Goal: Task Accomplishment & Management: Use online tool/utility

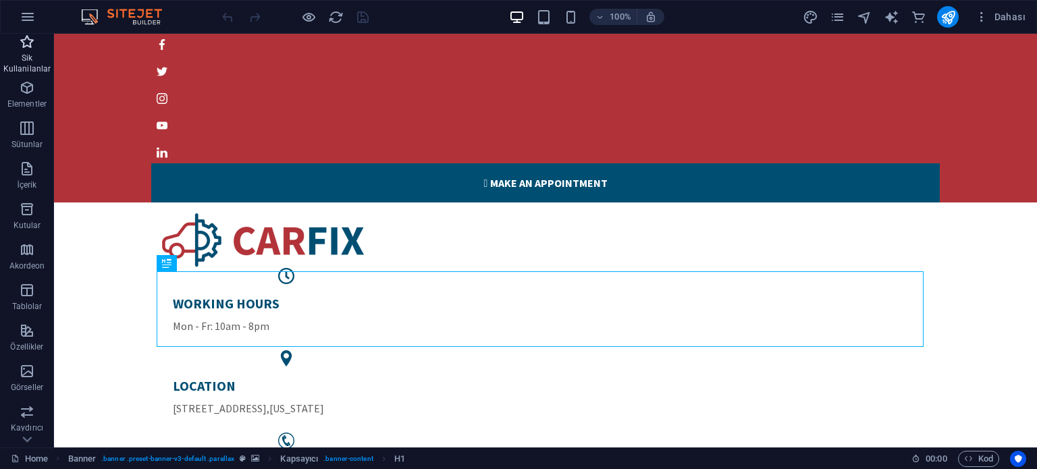
click at [26, 48] on icon "button" at bounding box center [27, 42] width 16 height 16
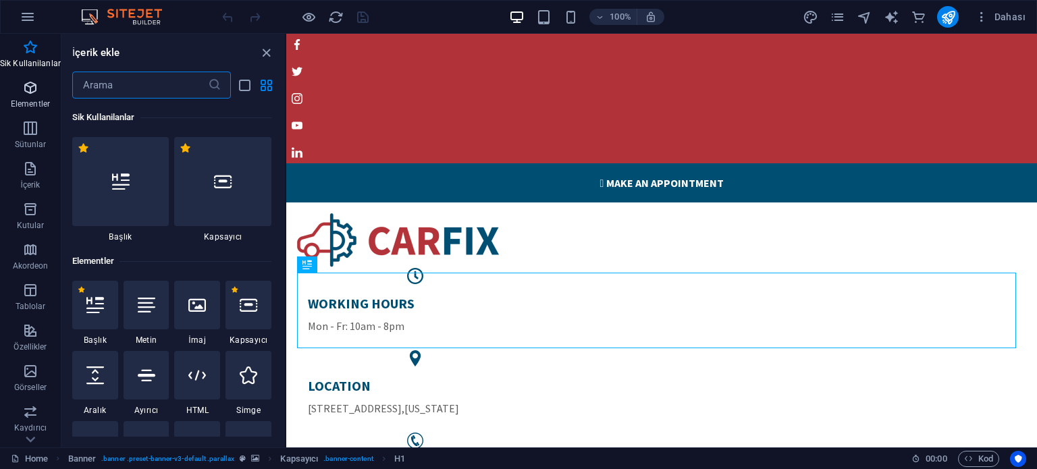
click at [22, 94] on icon "button" at bounding box center [30, 88] width 16 height 16
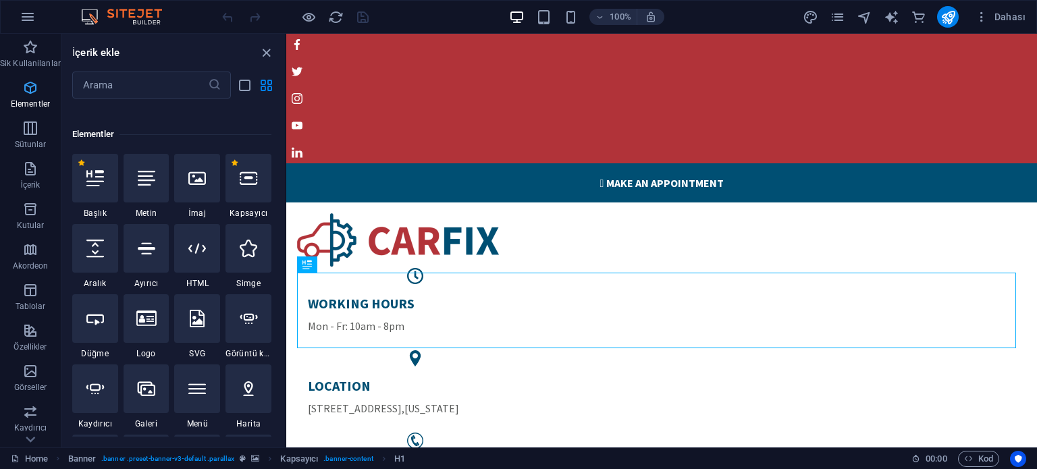
scroll to position [143, 0]
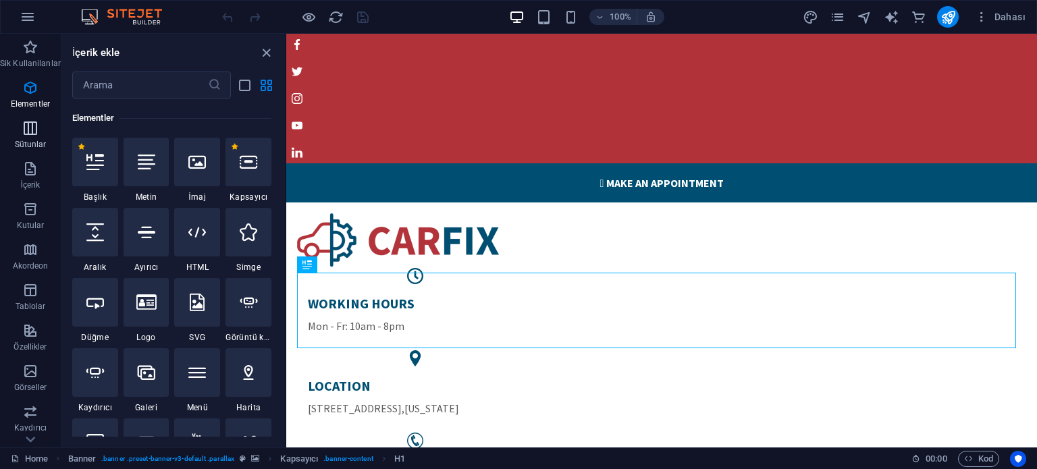
click at [22, 138] on span "Sütunlar" at bounding box center [30, 136] width 61 height 32
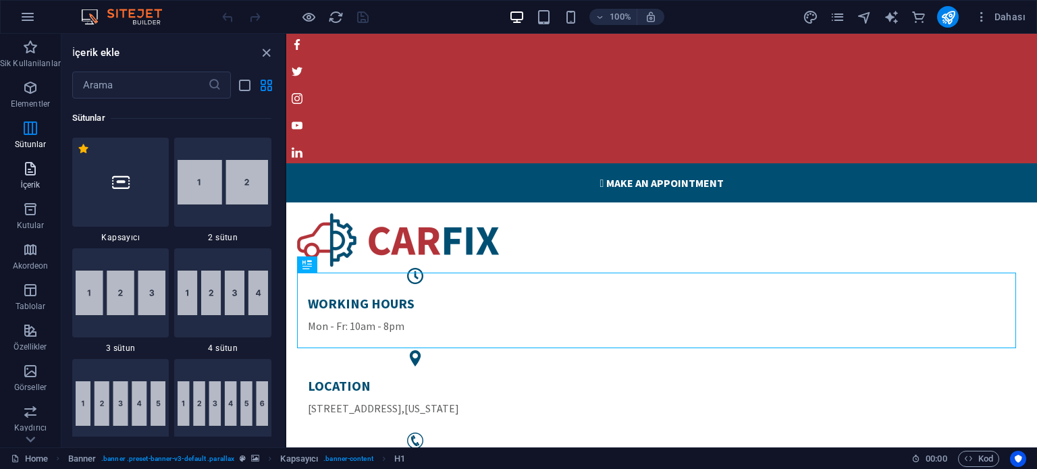
click at [36, 173] on icon "button" at bounding box center [30, 169] width 16 height 16
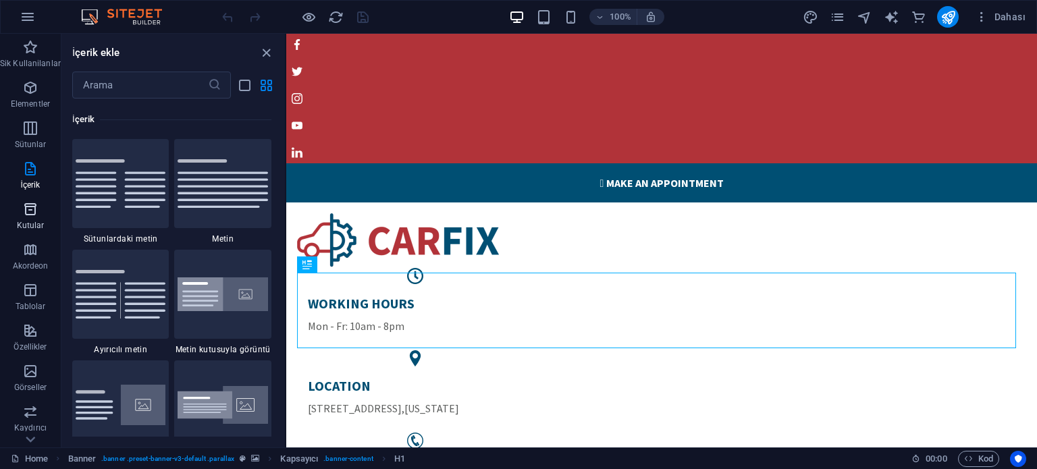
click at [30, 214] on icon "button" at bounding box center [30, 209] width 16 height 16
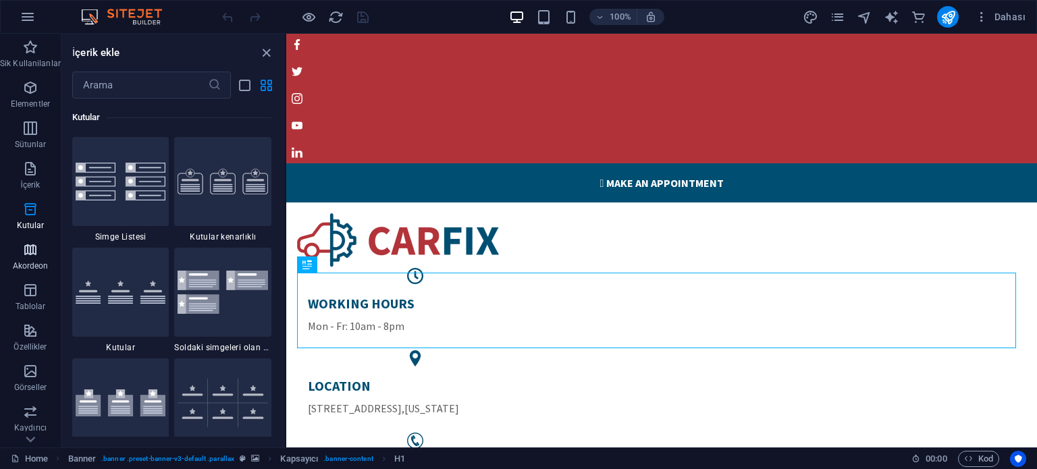
click at [27, 246] on icon "button" at bounding box center [30, 250] width 16 height 16
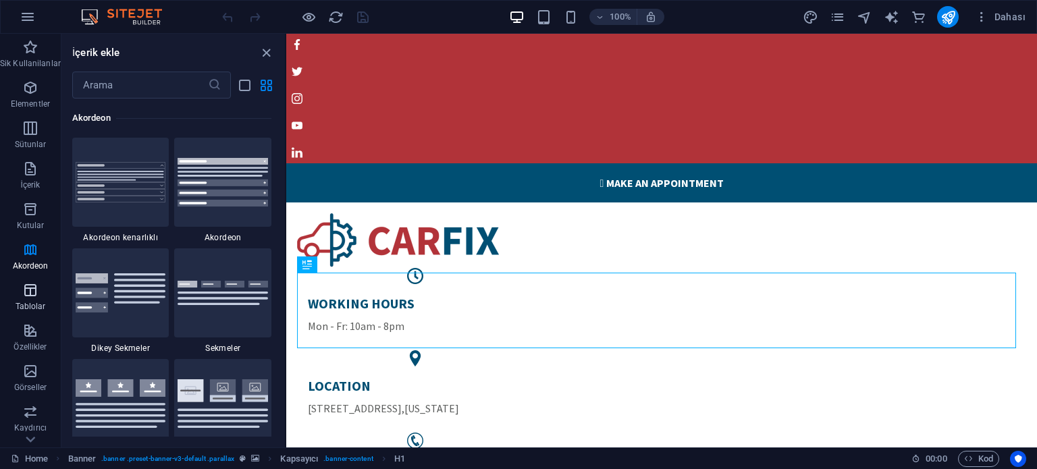
click at [28, 282] on button "Tablolar" at bounding box center [30, 297] width 61 height 41
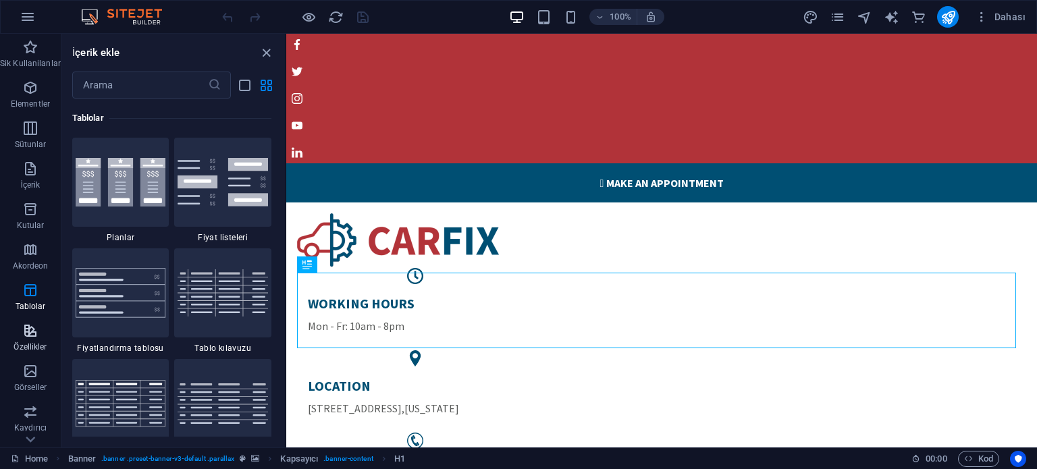
click at [16, 346] on p "Özellikler" at bounding box center [30, 347] width 33 height 11
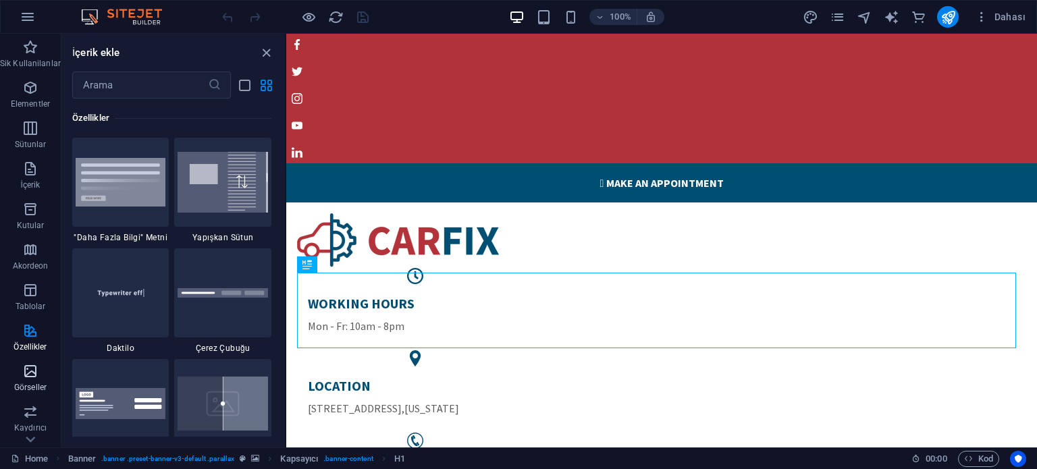
click at [18, 380] on span "Görseller" at bounding box center [30, 379] width 61 height 32
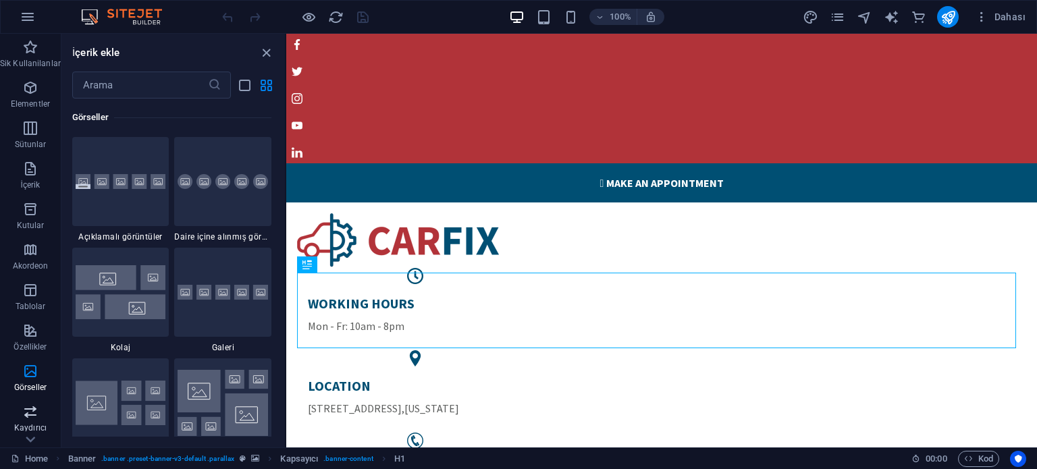
click at [14, 417] on span "Kaydırıcı" at bounding box center [30, 420] width 61 height 32
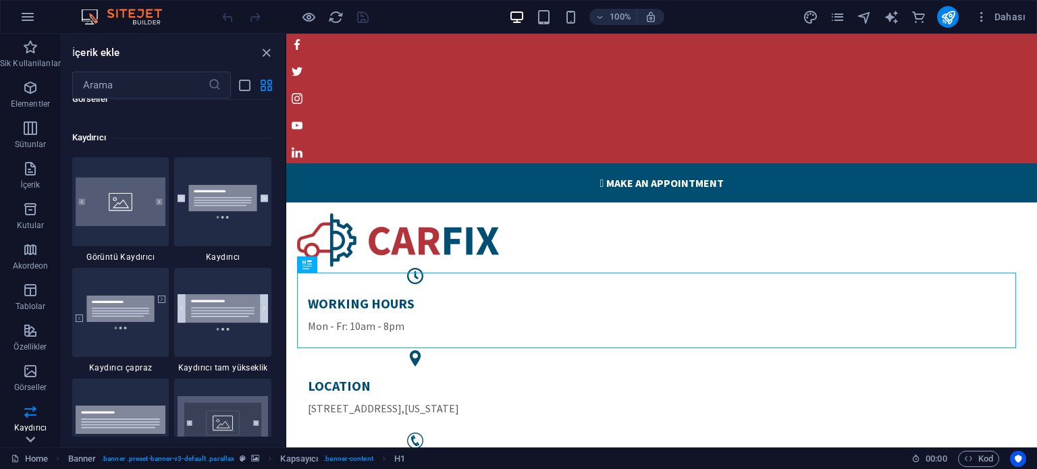
scroll to position [7657, 0]
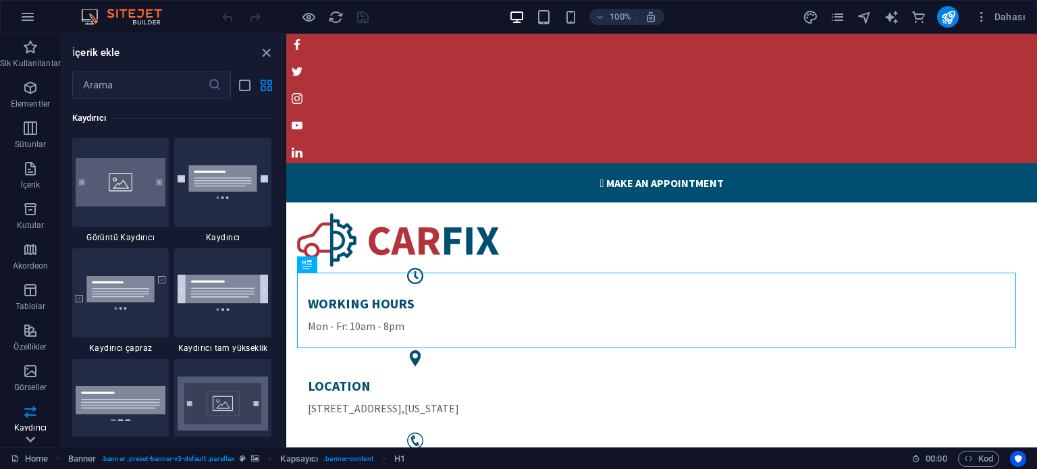
click at [22, 51] on icon at bounding box center [30, 41] width 19 height 19
click at [22, 443] on span "Ticaret" at bounding box center [30, 429] width 61 height 32
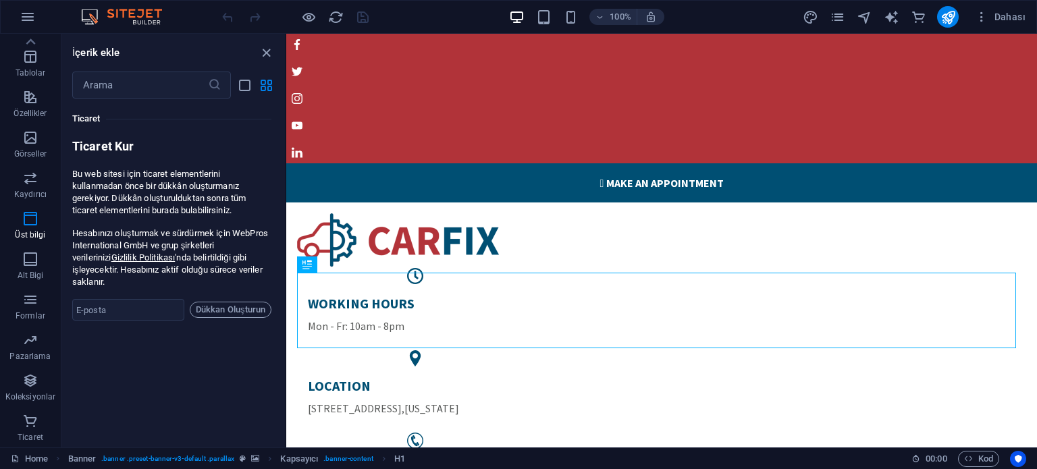
scroll to position [13016, 0]
click at [27, 423] on icon "button" at bounding box center [30, 421] width 16 height 16
click at [262, 53] on icon "close panel" at bounding box center [267, 53] width 16 height 16
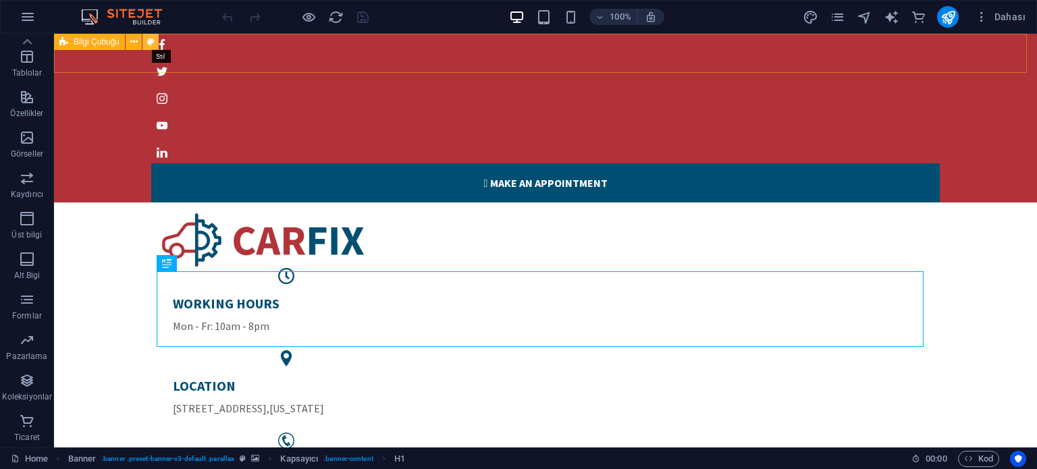
click at [155, 43] on button at bounding box center [151, 42] width 16 height 16
select select "px"
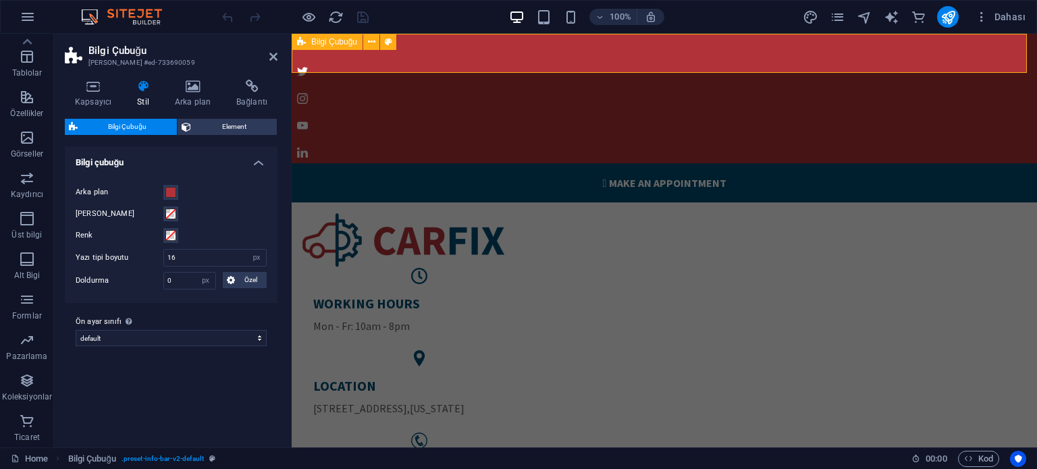
click at [490, 66] on div " Make an appointment" at bounding box center [665, 115] width 746 height 174
click at [270, 55] on icon at bounding box center [274, 56] width 8 height 11
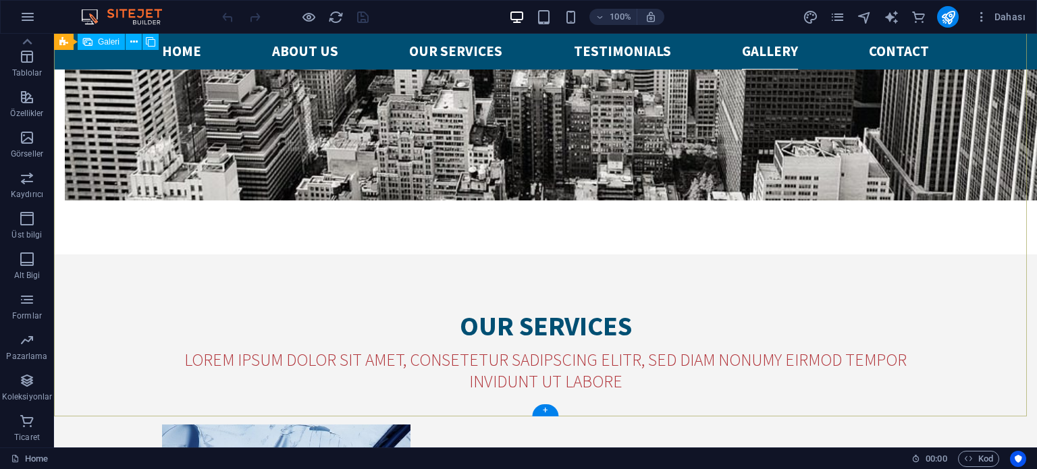
scroll to position [3512, 0]
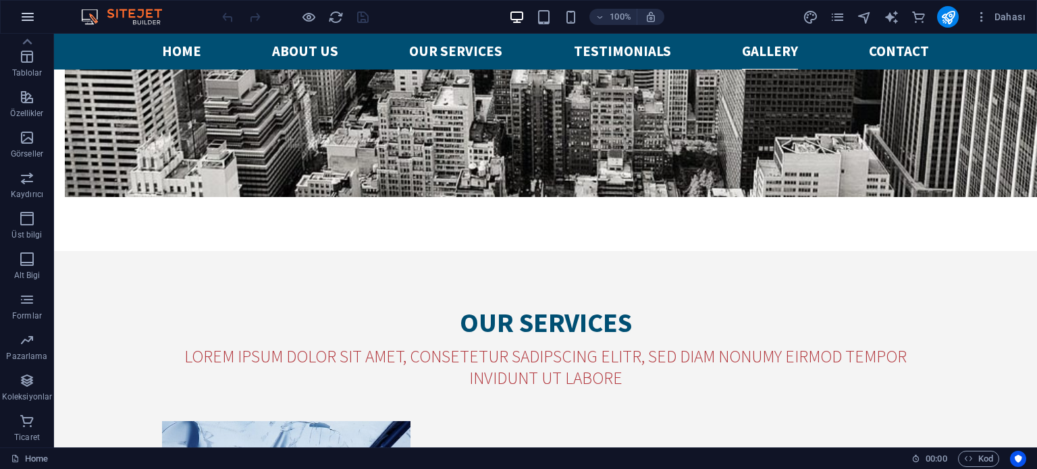
click at [26, 16] on icon "button" at bounding box center [28, 17] width 16 height 16
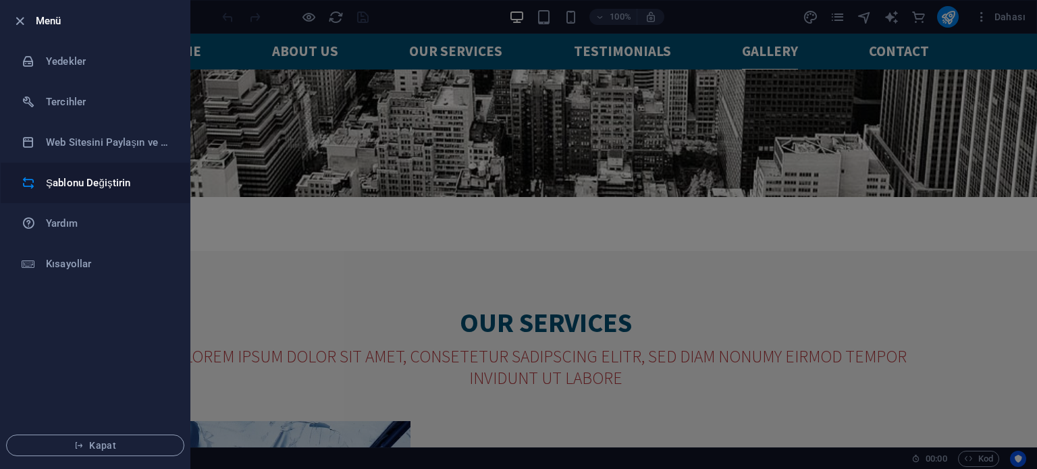
click at [75, 175] on h6 "Şablonu Değiştirin" at bounding box center [108, 183] width 125 height 16
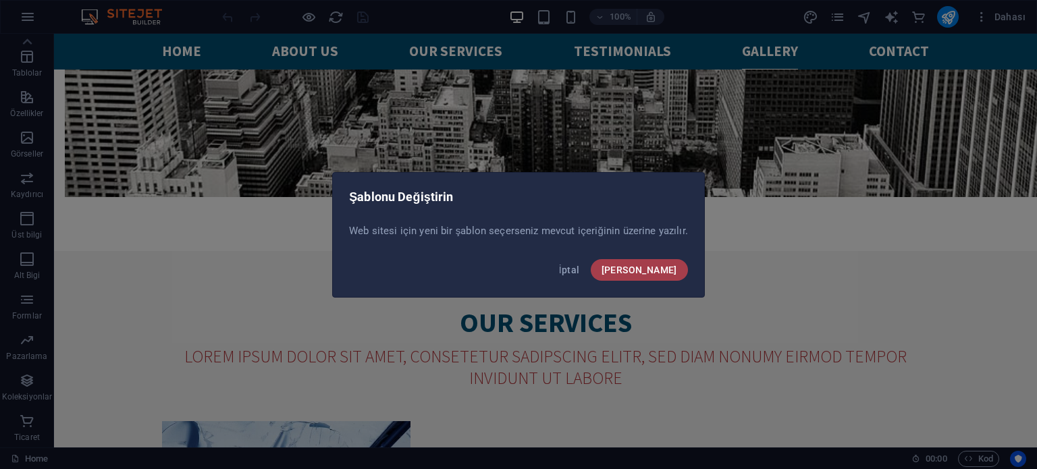
click at [658, 275] on button "[PERSON_NAME]" at bounding box center [639, 270] width 97 height 22
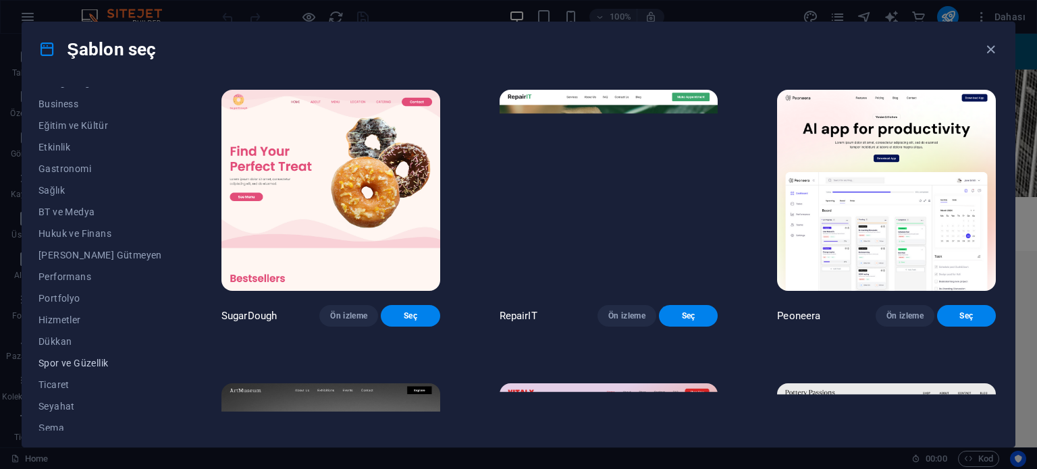
scroll to position [217, 0]
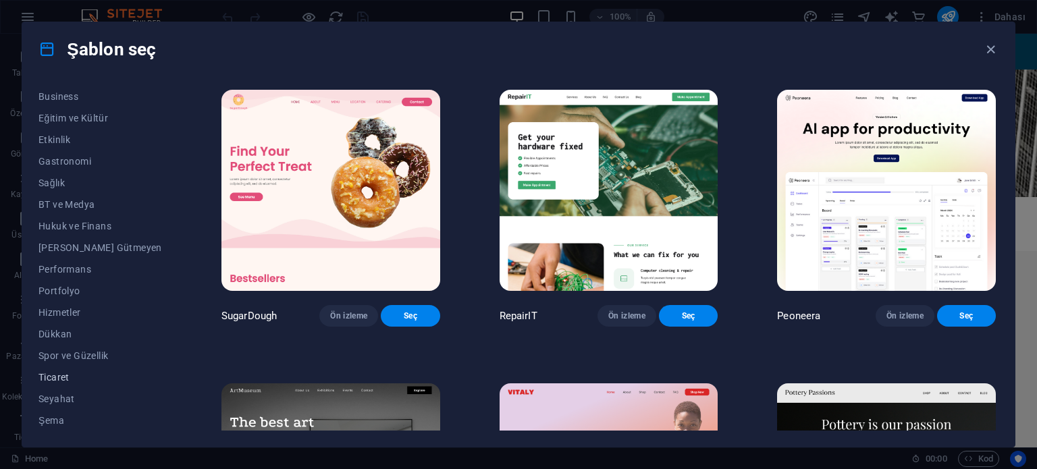
click at [62, 381] on span "Ticaret" at bounding box center [101, 377] width 124 height 11
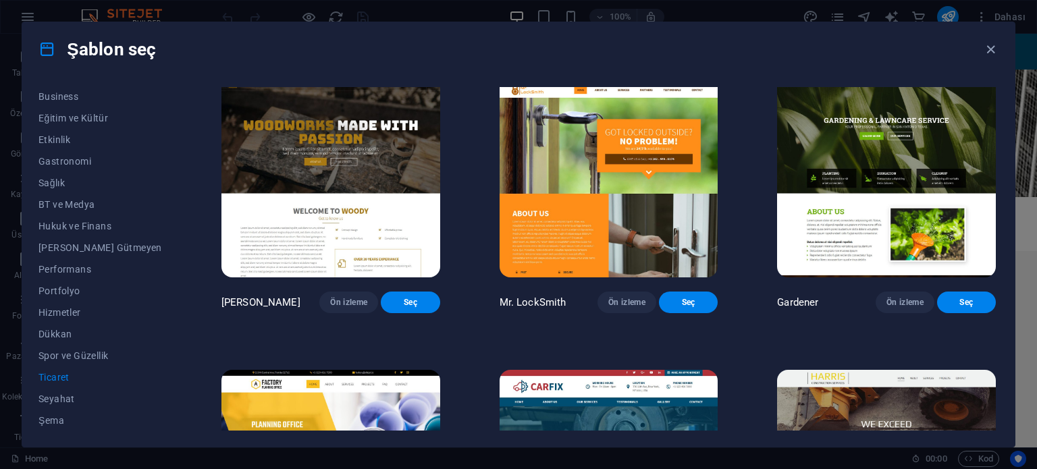
scroll to position [0, 0]
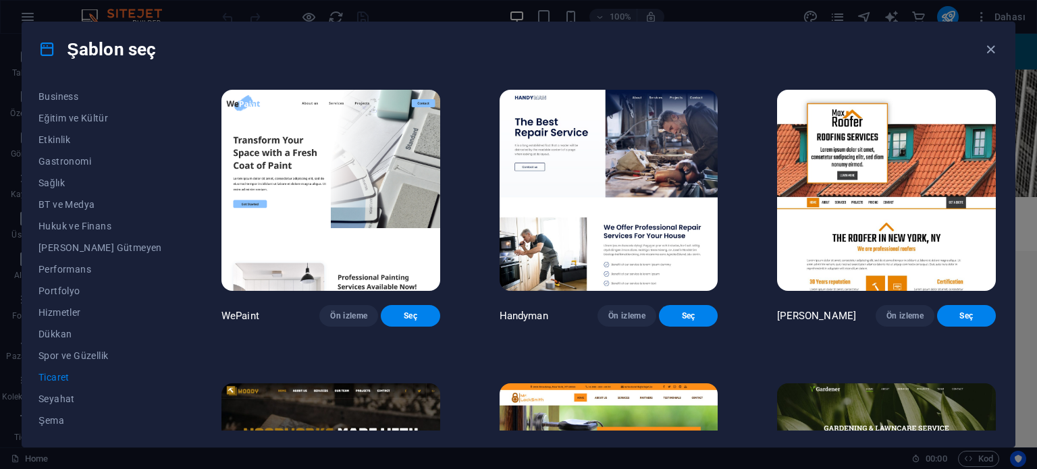
click at [913, 170] on img at bounding box center [886, 190] width 219 height 201
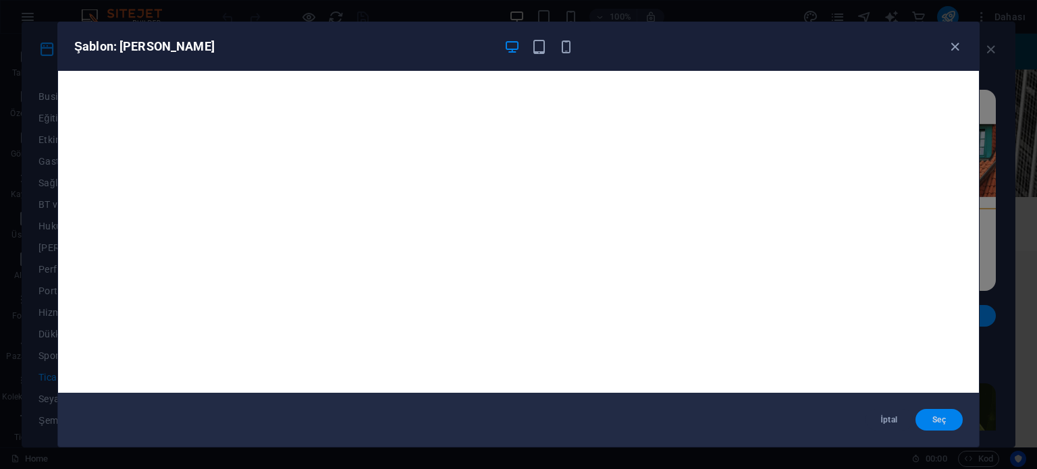
click at [929, 421] on span "Seç" at bounding box center [940, 420] width 26 height 11
